Goal: Check status: Check status

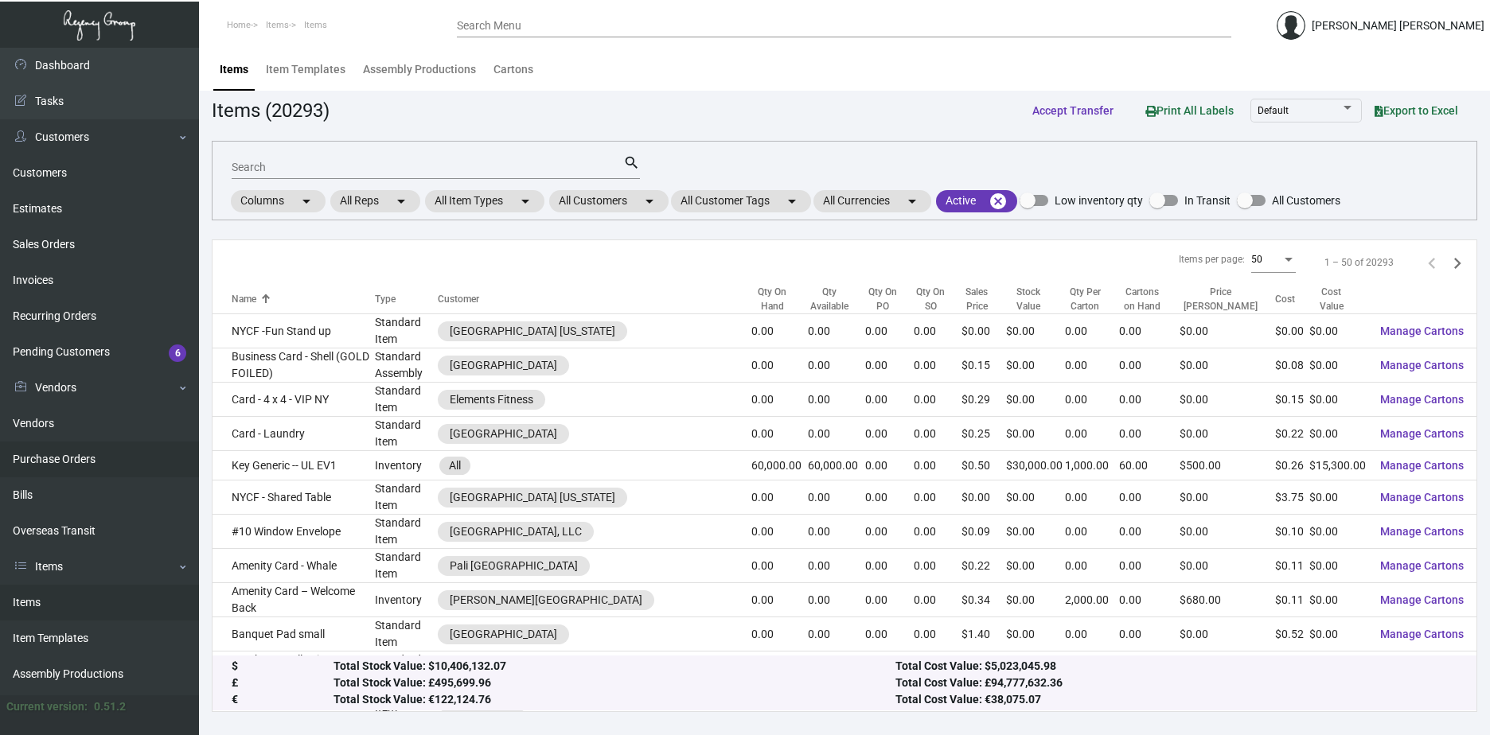
click at [42, 455] on link "Purchase Orders" at bounding box center [99, 460] width 199 height 36
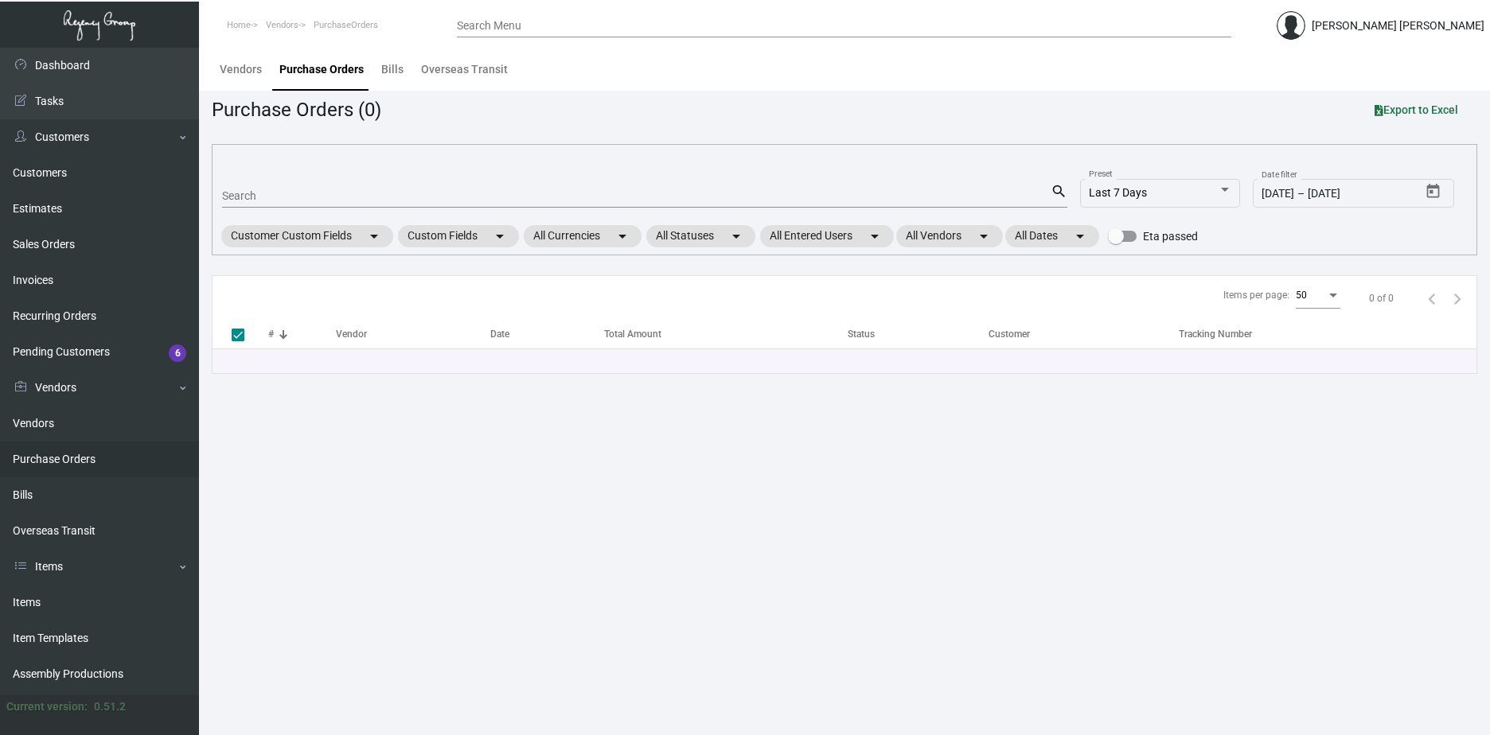
click at [291, 205] on div "Search" at bounding box center [636, 195] width 829 height 25
click at [295, 197] on input "Search" at bounding box center [636, 196] width 829 height 13
paste input "108310"
type input "108310"
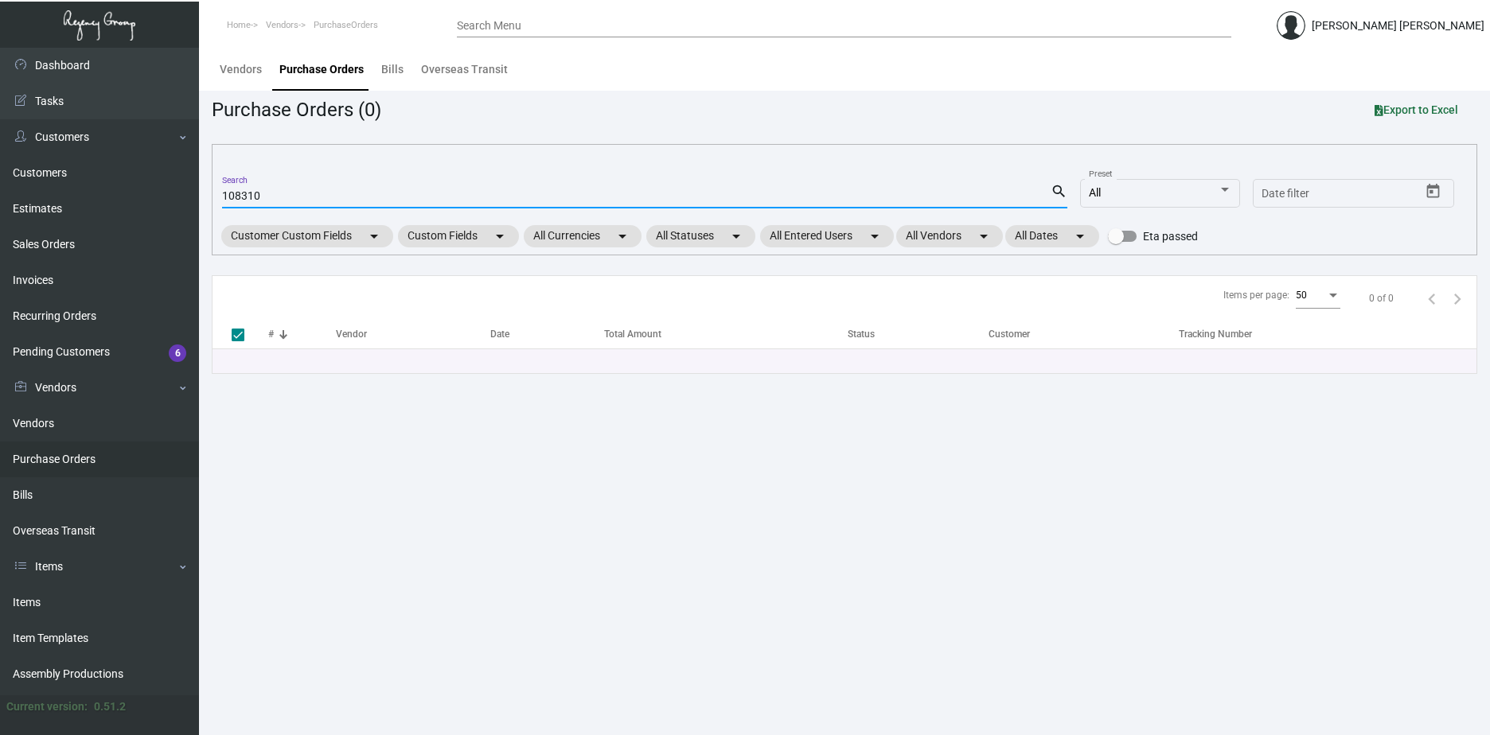
checkbox input "false"
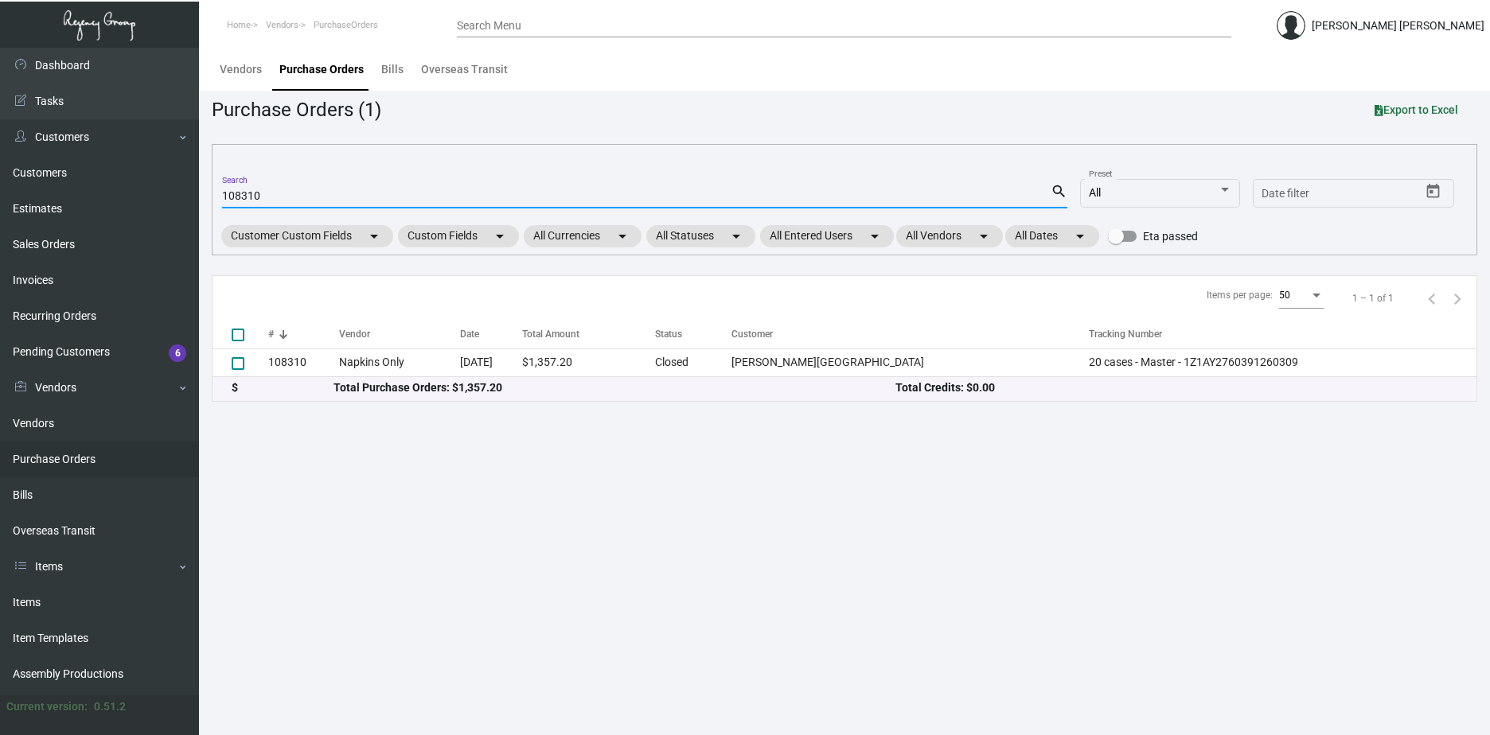
type input "108310"
